Goal: Communication & Community: Answer question/provide support

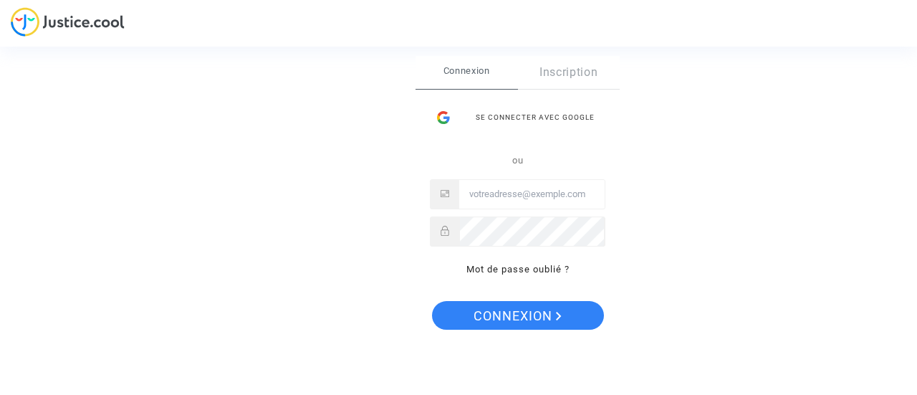
type input "jactin-aline@hotmail.fr"
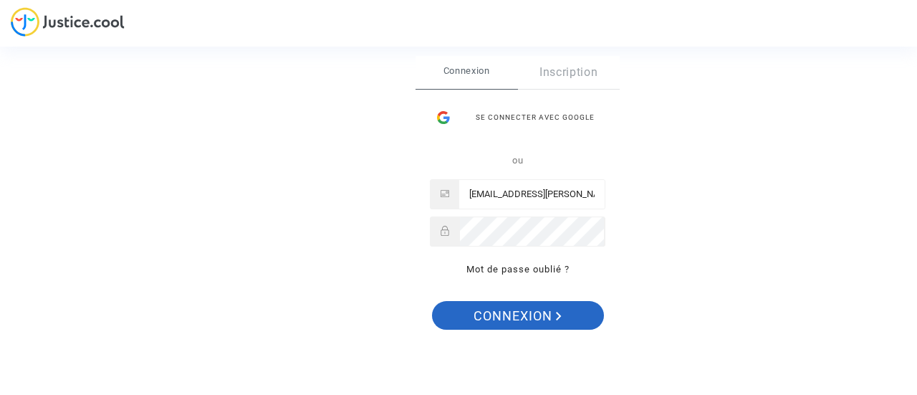
click at [551, 322] on span "Connexion" at bounding box center [517, 316] width 88 height 30
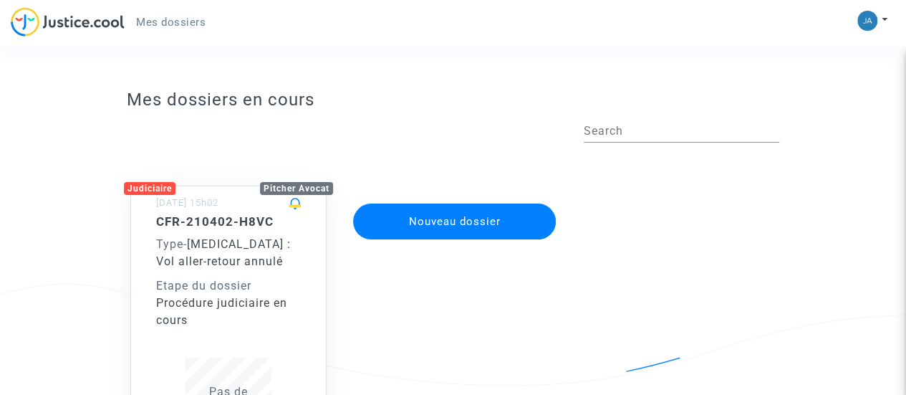
scroll to position [1, 0]
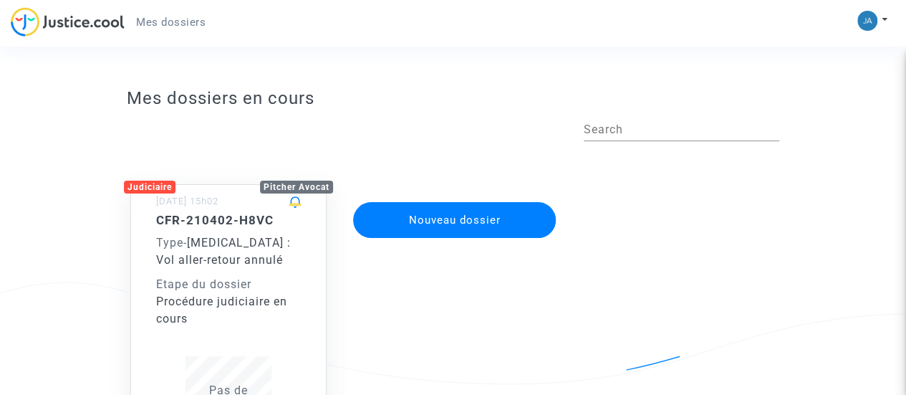
click at [195, 322] on div "Procédure judiciaire en cours" at bounding box center [228, 310] width 145 height 34
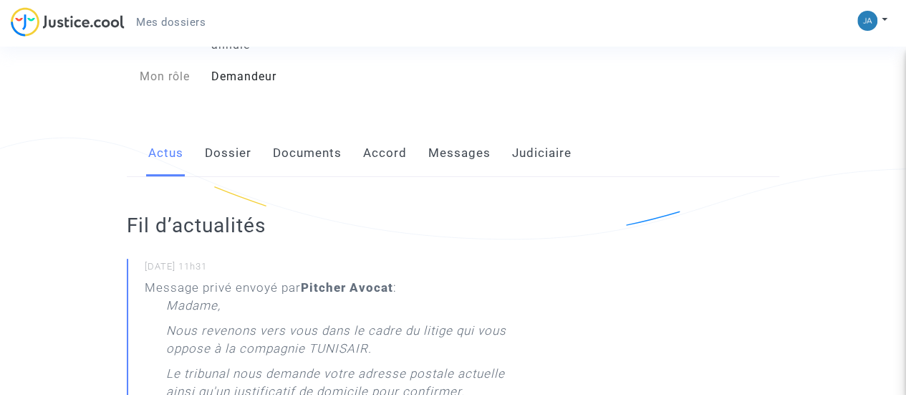
scroll to position [153, 0]
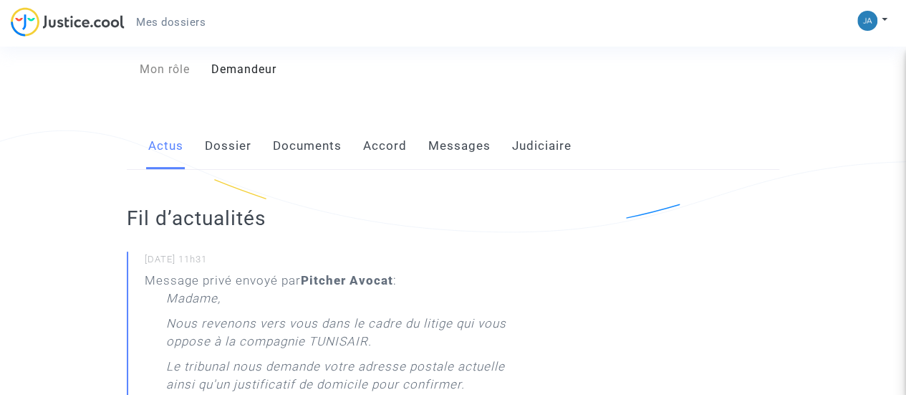
click at [230, 126] on link "Dossier" at bounding box center [228, 145] width 47 height 47
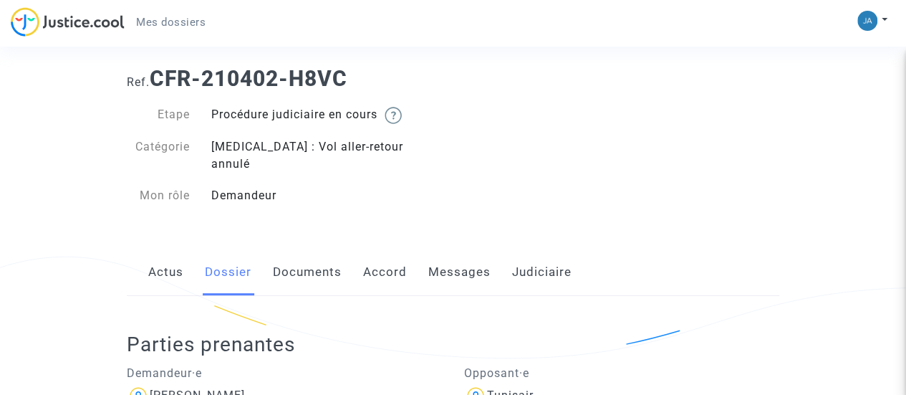
scroll to position [22, 0]
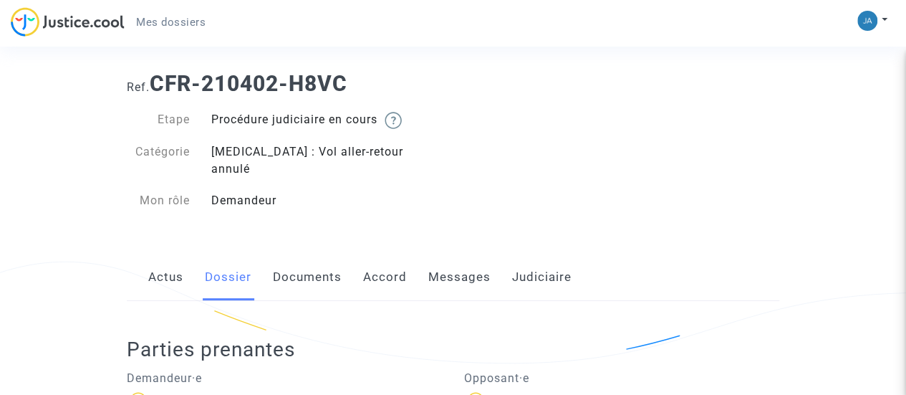
click at [291, 263] on link "Documents" at bounding box center [307, 277] width 69 height 47
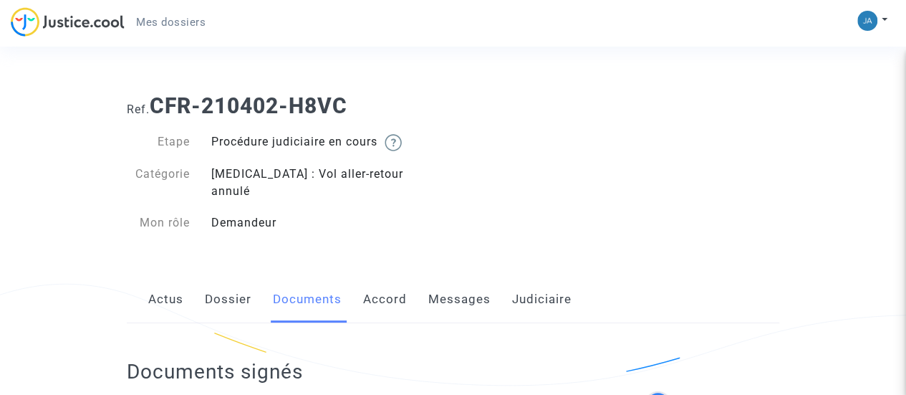
click at [391, 280] on link "Accord" at bounding box center [385, 299] width 44 height 47
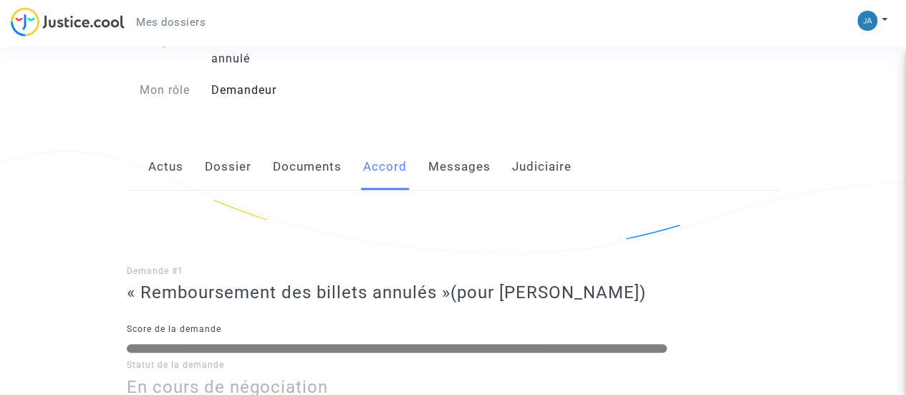
scroll to position [122, 0]
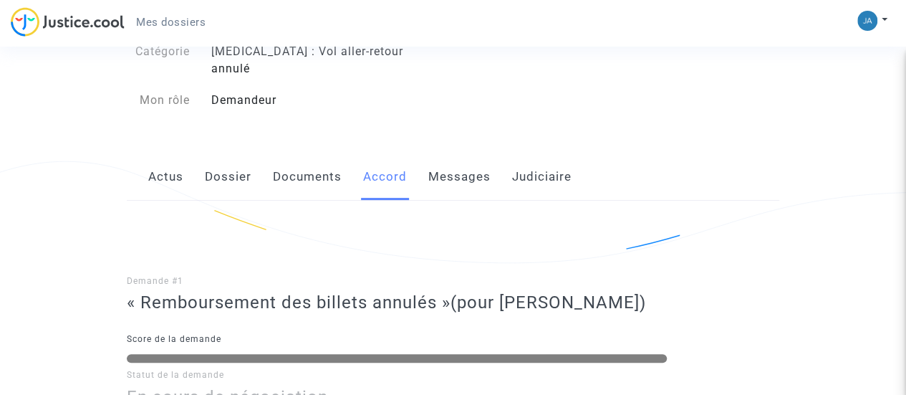
click at [443, 153] on link "Messages" at bounding box center [459, 176] width 62 height 47
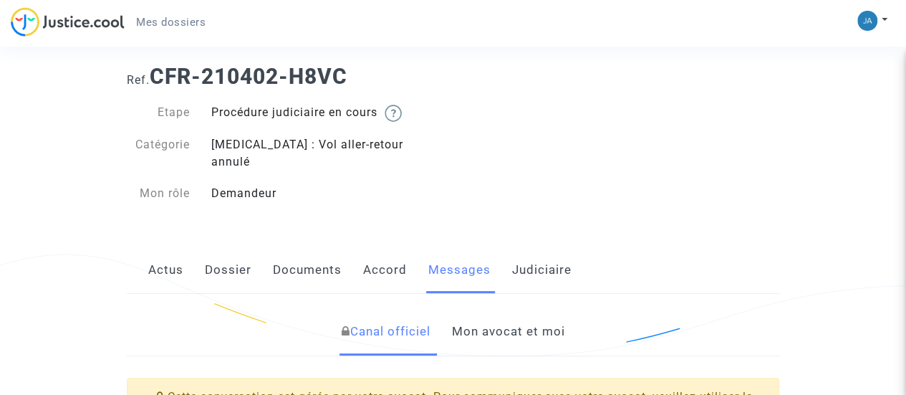
scroll to position [22, 0]
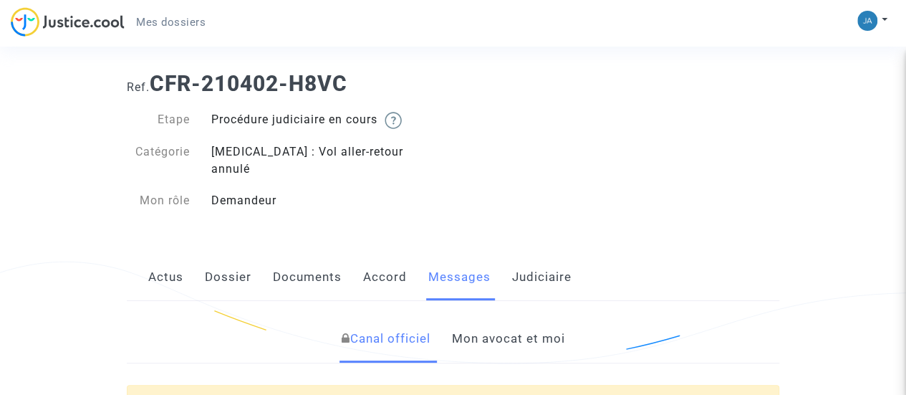
click at [526, 261] on link "Judiciaire" at bounding box center [541, 277] width 59 height 47
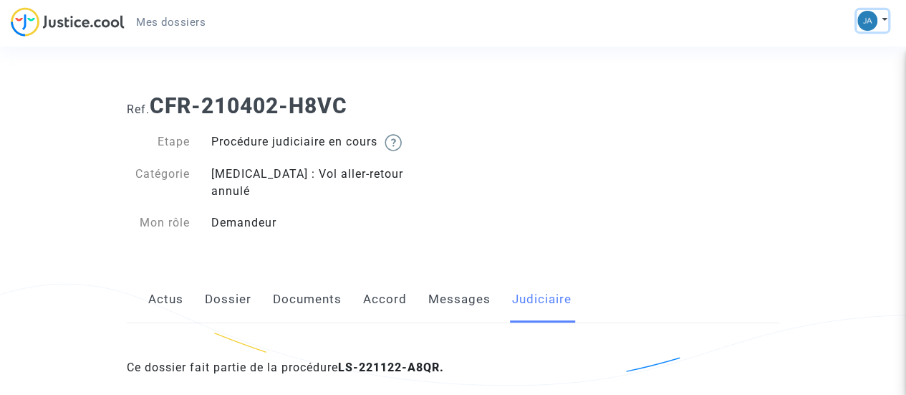
click at [879, 21] on button at bounding box center [872, 20] width 32 height 21
click at [811, 51] on link "Mon profil" at bounding box center [830, 50] width 113 height 23
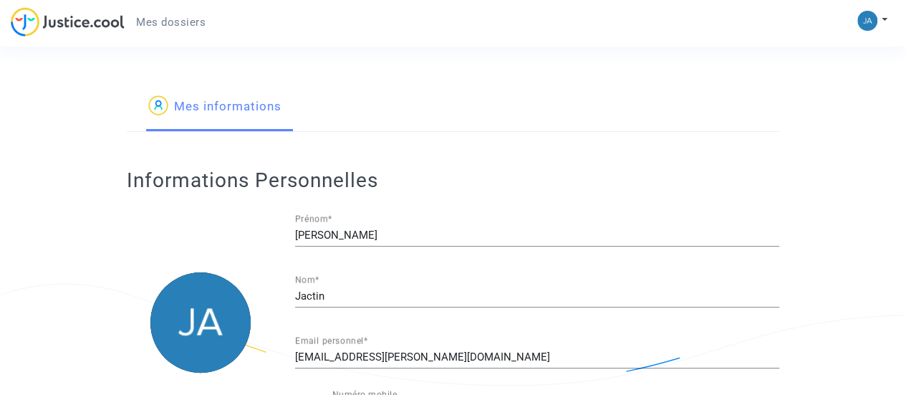
type input "française"
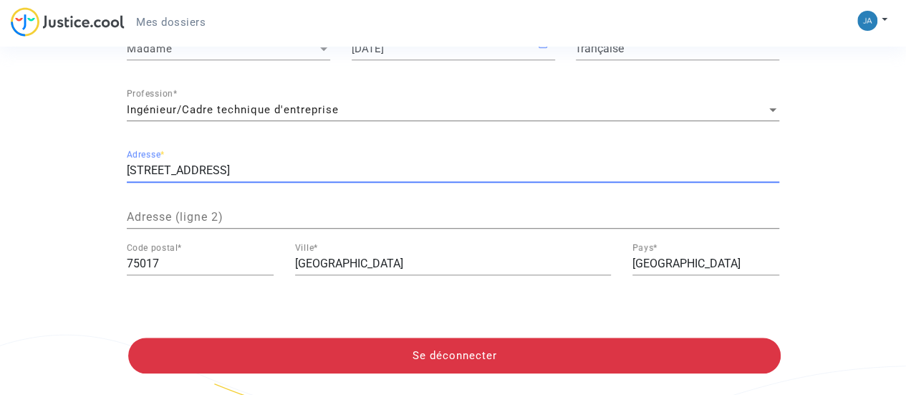
drag, startPoint x: 245, startPoint y: 173, endPoint x: 106, endPoint y: 175, distance: 138.9
click at [106, 175] on app-profile "Mes informations Informations Personnelles Aline Prénom * Jactin Nom * jactin-a…" at bounding box center [453, 22] width 816 height 787
type input "[STREET_ADDRESS]"
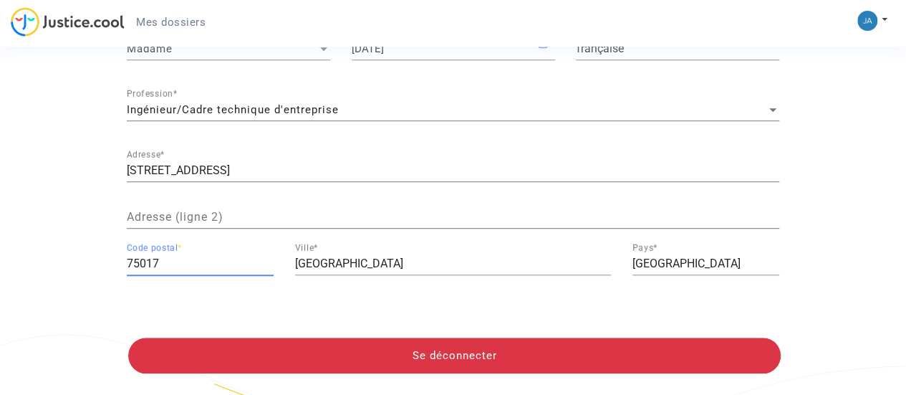
drag, startPoint x: 183, startPoint y: 264, endPoint x: 85, endPoint y: 272, distance: 99.2
click at [85, 272] on app-profile "Mes informations Informations Personnelles Aline Prénom * Jactin Nom * jactin-a…" at bounding box center [453, 22] width 816 height 787
type input "6"
type input "83260"
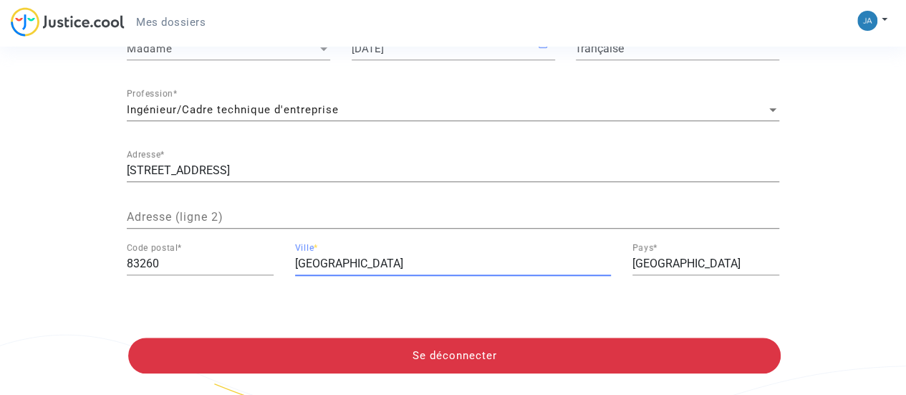
click at [344, 266] on input "Paris" at bounding box center [453, 263] width 316 height 13
drag, startPoint x: 339, startPoint y: 266, endPoint x: 275, endPoint y: 266, distance: 63.7
click at [275, 266] on div "83260 Code postal * Paris Ville * France Pays *" at bounding box center [453, 266] width 674 height 47
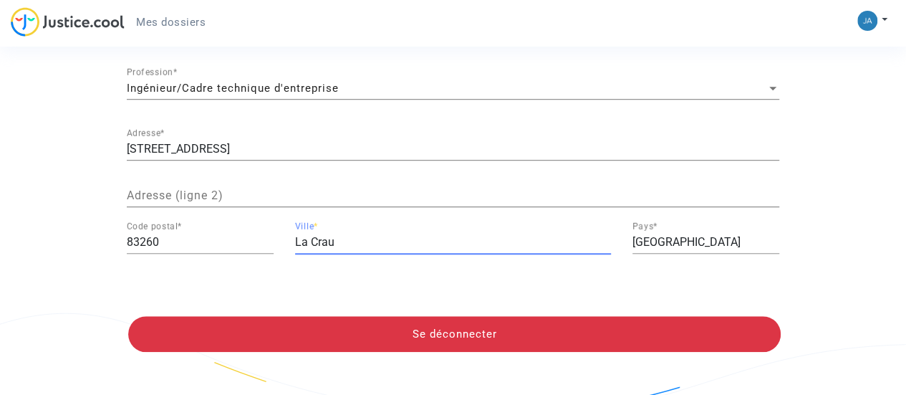
type input "La Crau"
click at [470, 283] on div "Madame Civilité * 27/11/1991 Date de naissance * française Nationalité * Ingéni…" at bounding box center [453, 128] width 652 height 331
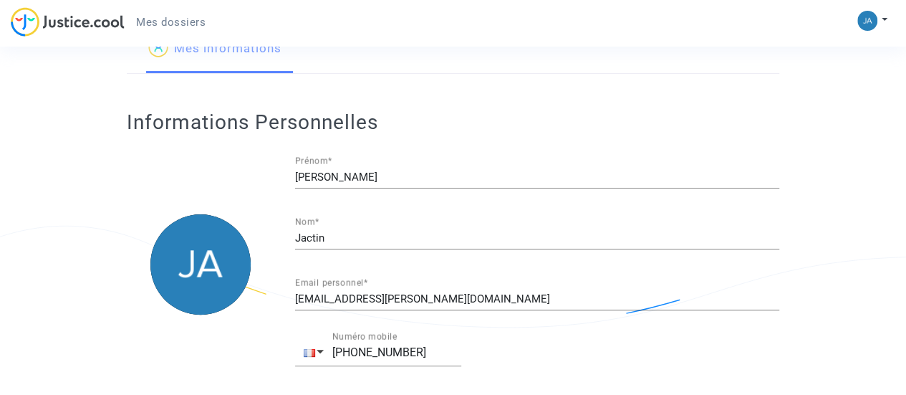
scroll to position [0, 0]
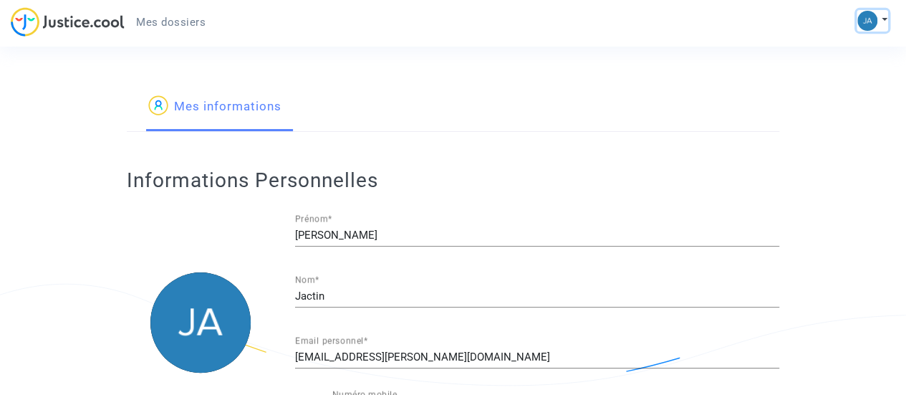
click at [874, 24] on img at bounding box center [867, 21] width 20 height 20
click at [829, 75] on link "Paramètres" at bounding box center [830, 73] width 113 height 23
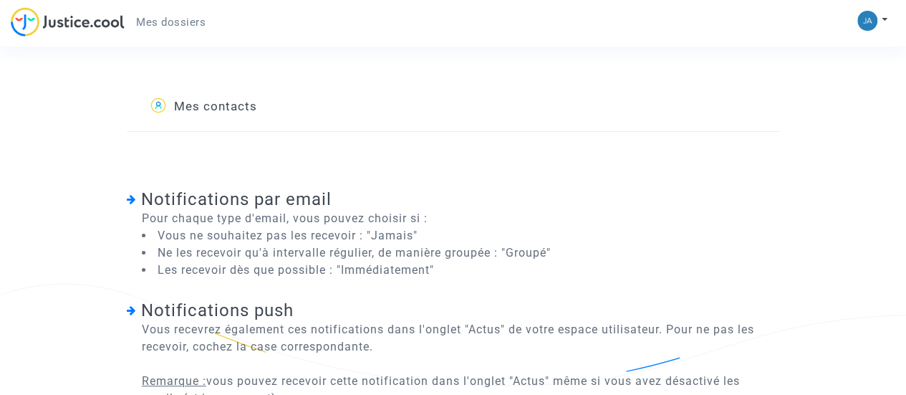
click at [77, 19] on img at bounding box center [68, 21] width 114 height 29
click at [77, 21] on img at bounding box center [68, 21] width 114 height 29
click at [867, 29] on img at bounding box center [867, 21] width 20 height 20
click at [857, 48] on link "Mon profil" at bounding box center [830, 50] width 113 height 23
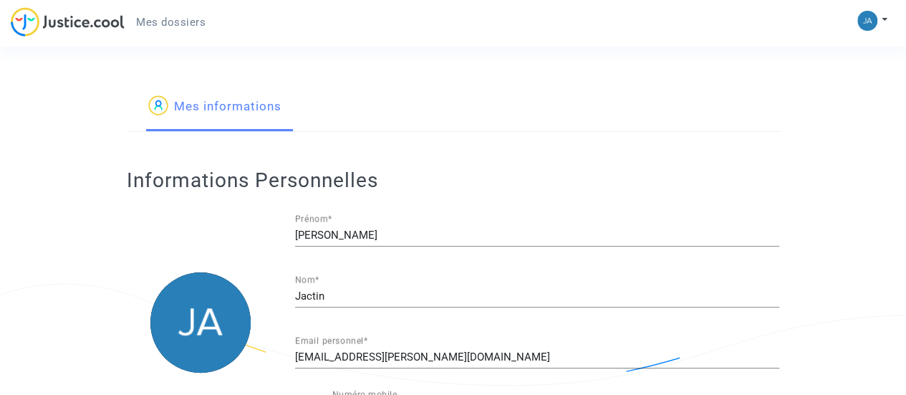
type input "française"
click at [183, 18] on span "Mes dossiers" at bounding box center [170, 22] width 69 height 13
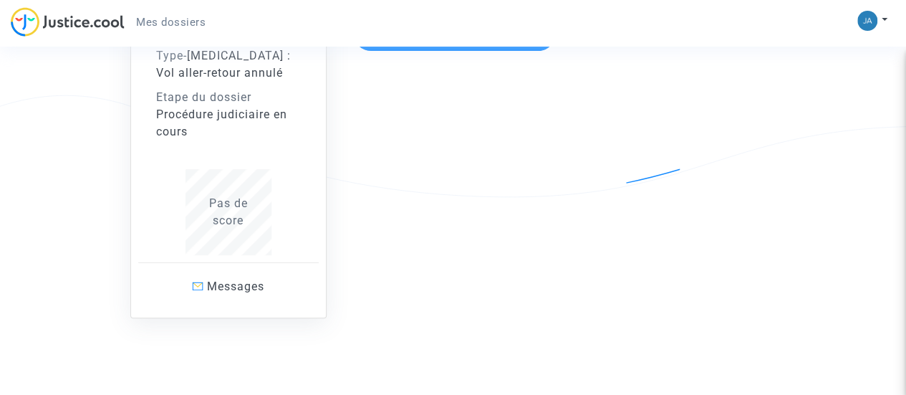
scroll to position [203, 0]
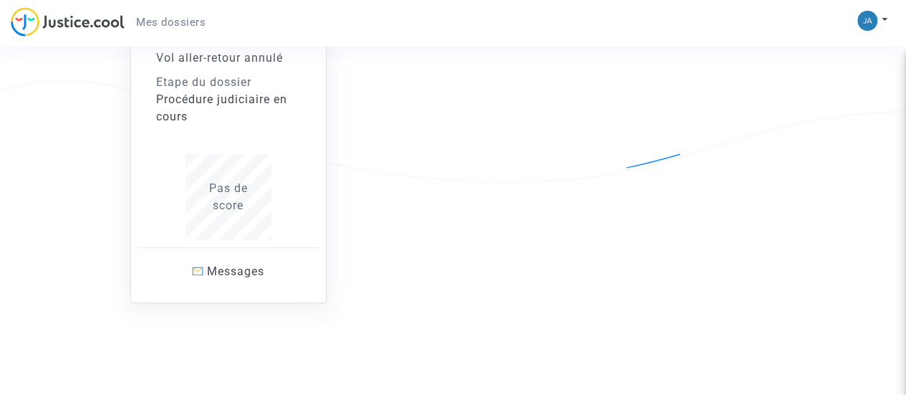
click at [278, 135] on div "CFR-210402-H8VC Type - [MEDICAL_DATA] : Vol aller-retour annulé Etape du dossie…" at bounding box center [228, 125] width 145 height 229
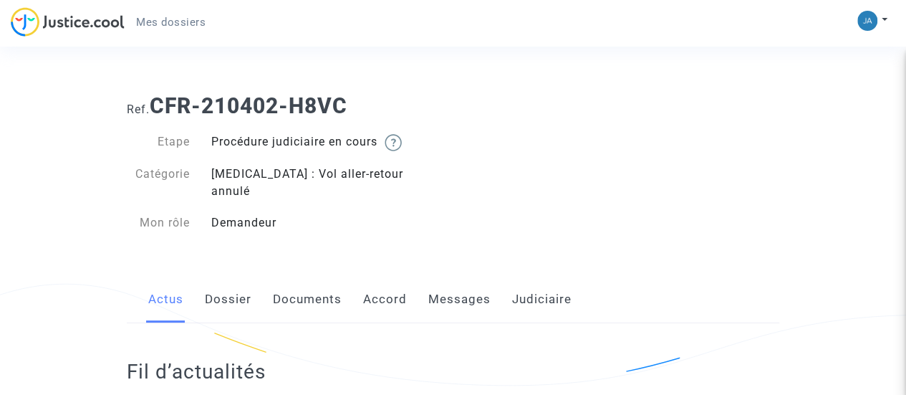
click at [436, 291] on link "Messages" at bounding box center [459, 299] width 62 height 47
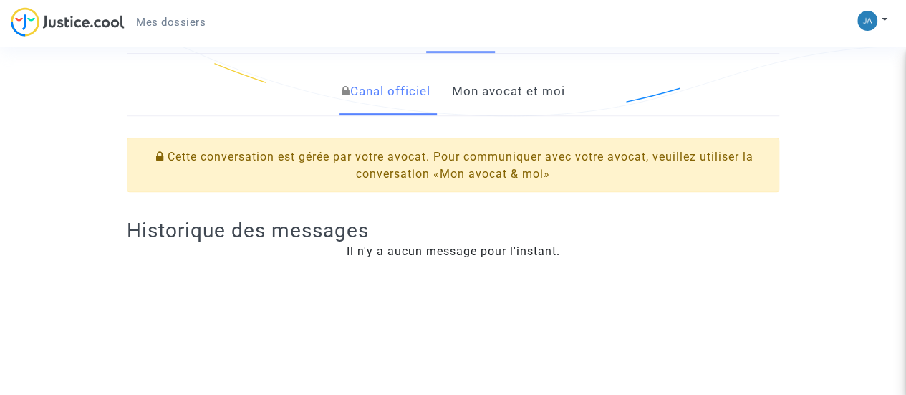
scroll to position [271, 0]
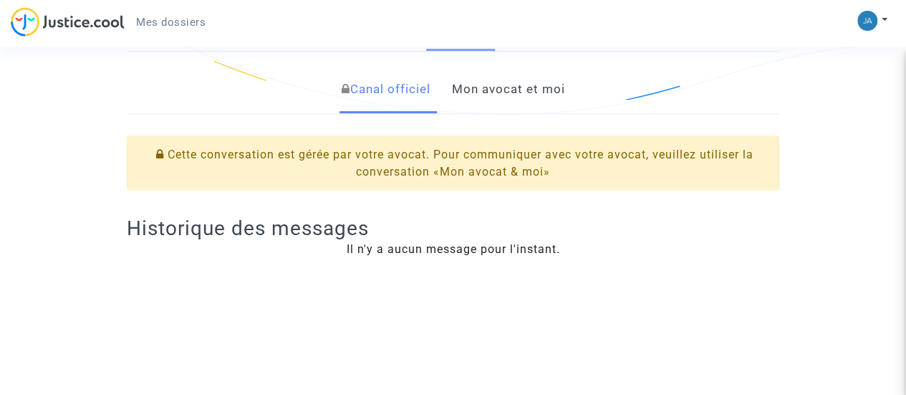
click at [498, 66] on link "Mon avocat et moi" at bounding box center [508, 89] width 113 height 47
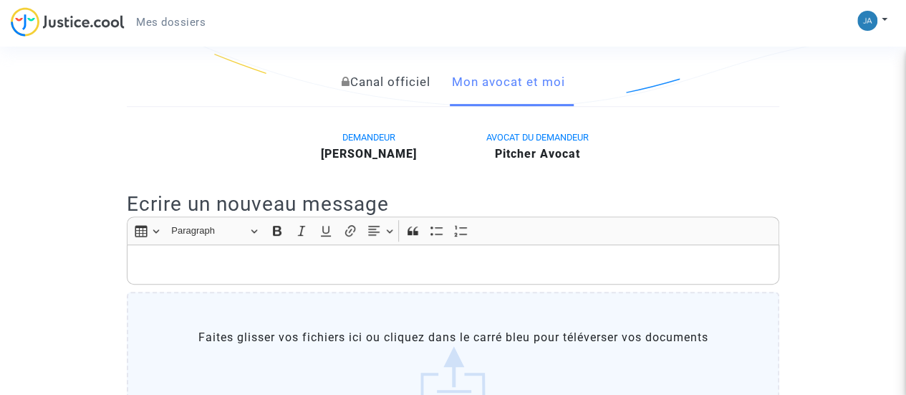
scroll to position [290, 0]
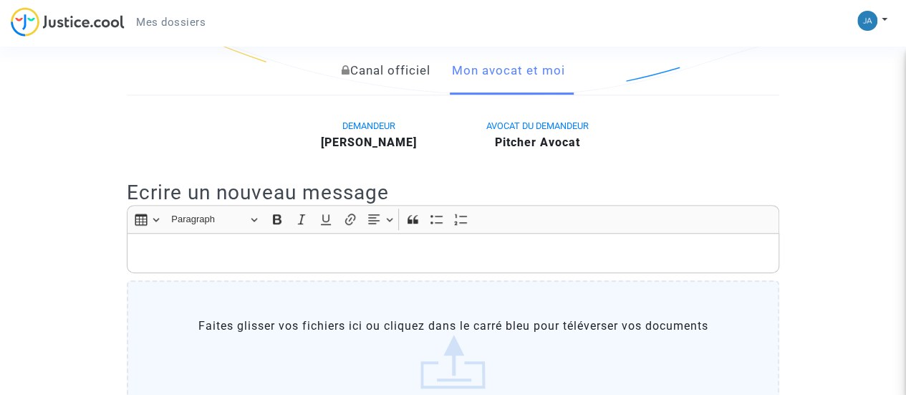
click at [363, 244] on p "Rich Text Editor, main" at bounding box center [453, 253] width 637 height 18
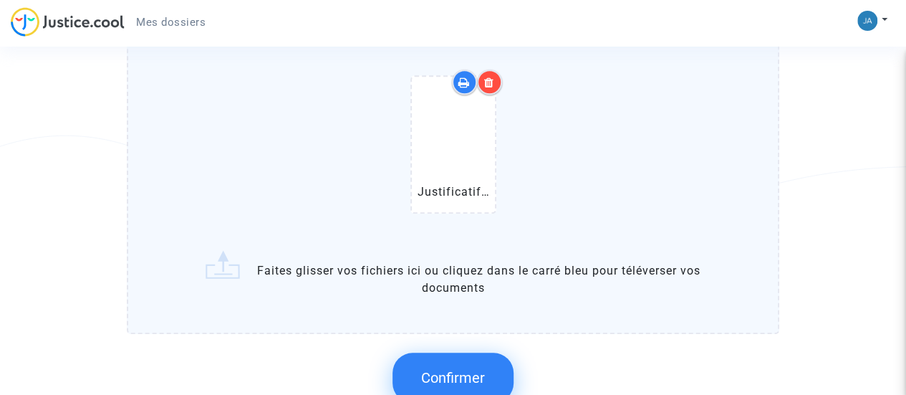
scroll to position [653, 0]
click at [468, 368] on span "Confirmer" at bounding box center [453, 376] width 64 height 17
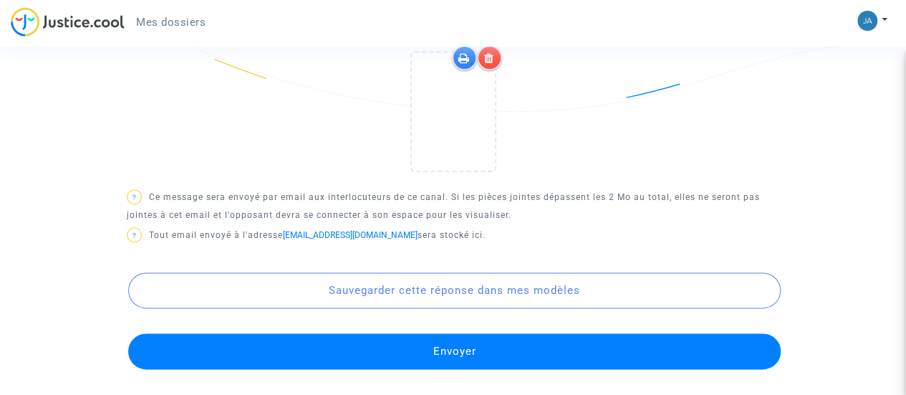
scroll to position [778, 0]
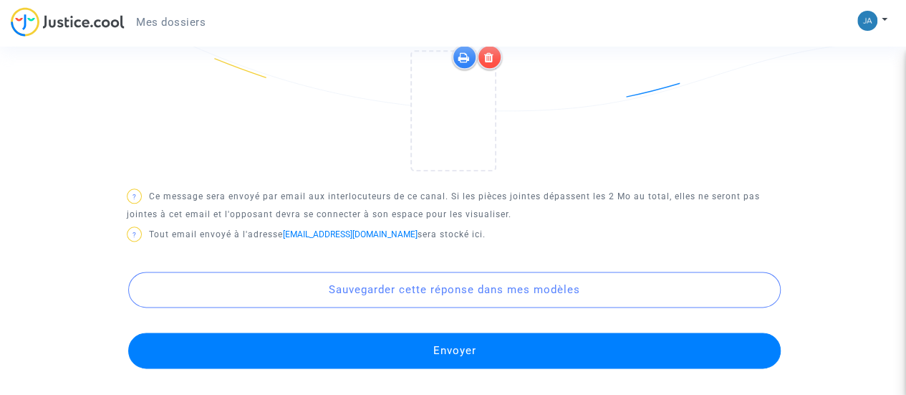
click at [456, 332] on button "Envoyer" at bounding box center [454, 350] width 652 height 36
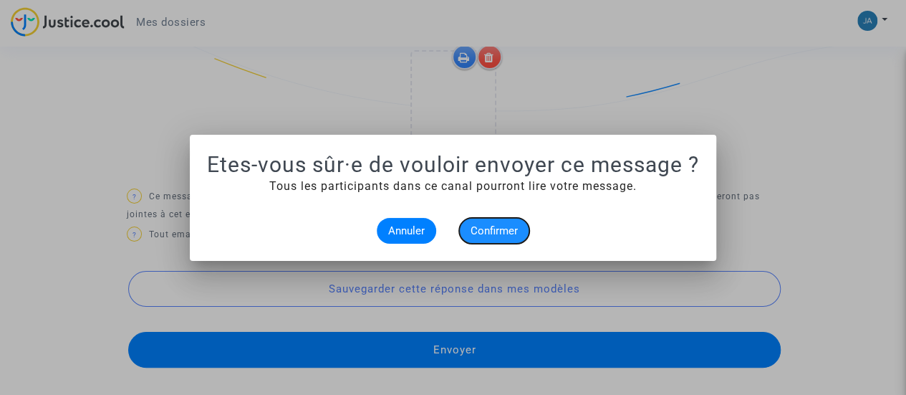
click at [506, 233] on span "Confirmer" at bounding box center [493, 230] width 47 height 13
